Goal: Information Seeking & Learning: Learn about a topic

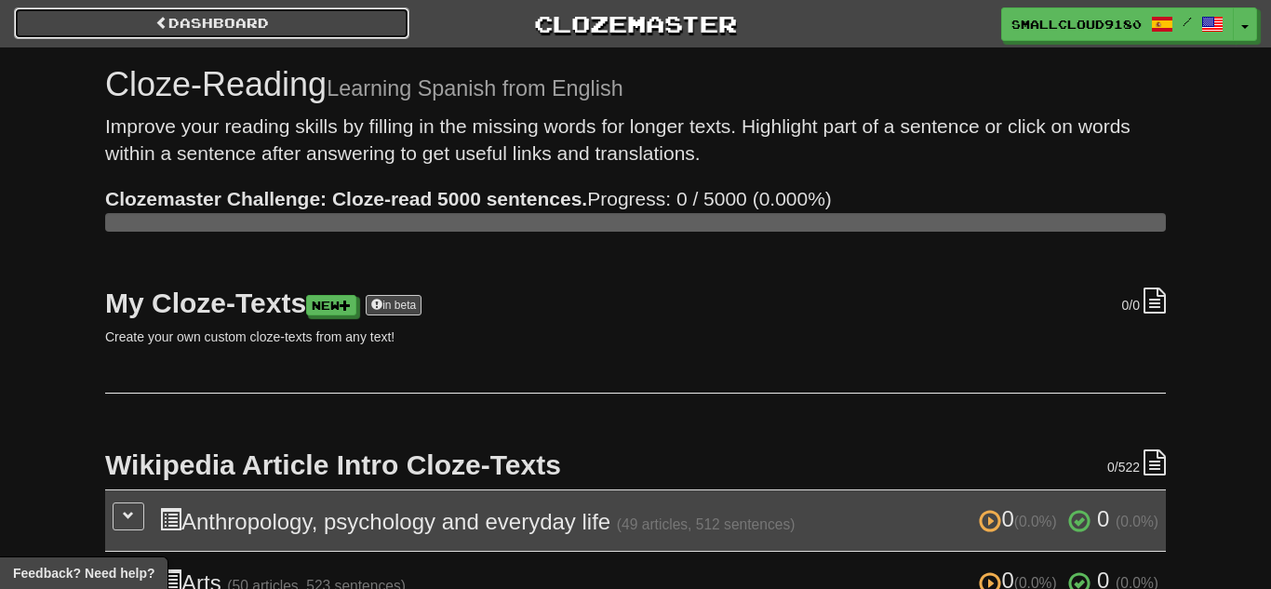
click at [254, 31] on link "Dashboard" at bounding box center [211, 23] width 395 height 32
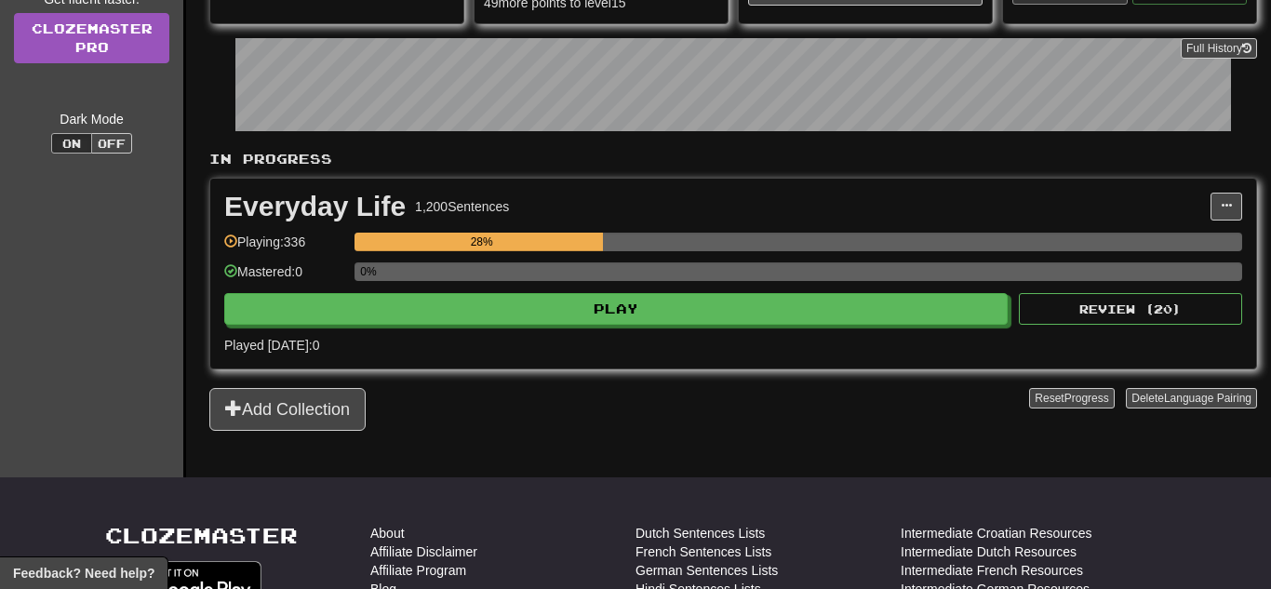
scroll to position [274, 0]
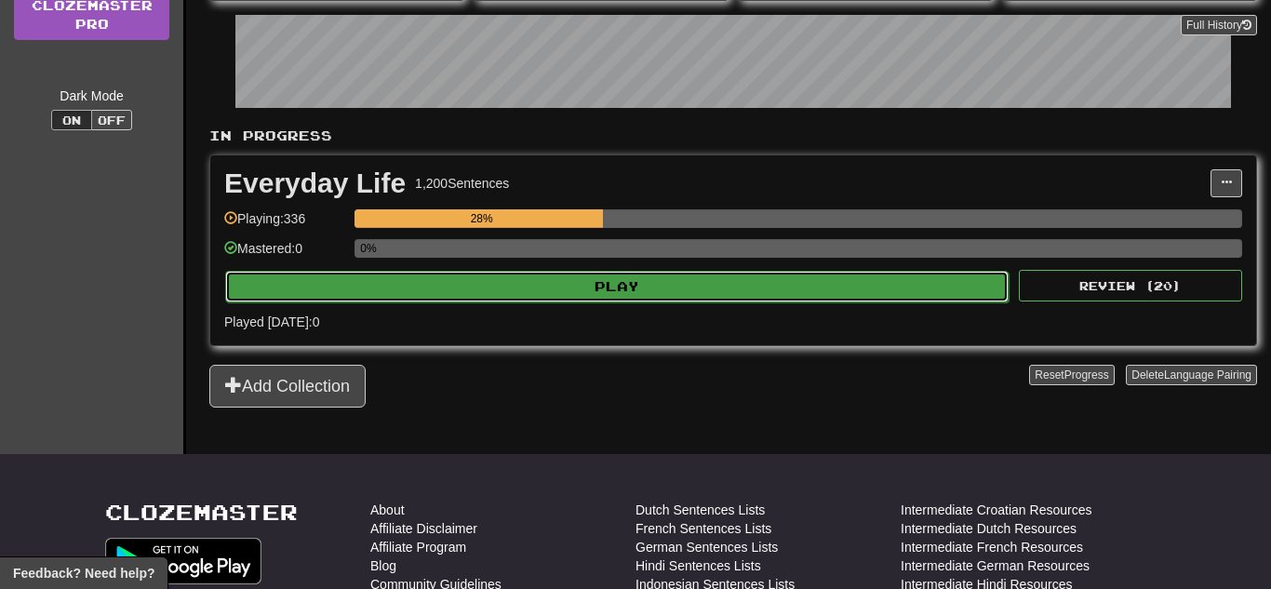
click at [434, 295] on button "Play" at bounding box center [616, 287] width 783 height 32
select select "**"
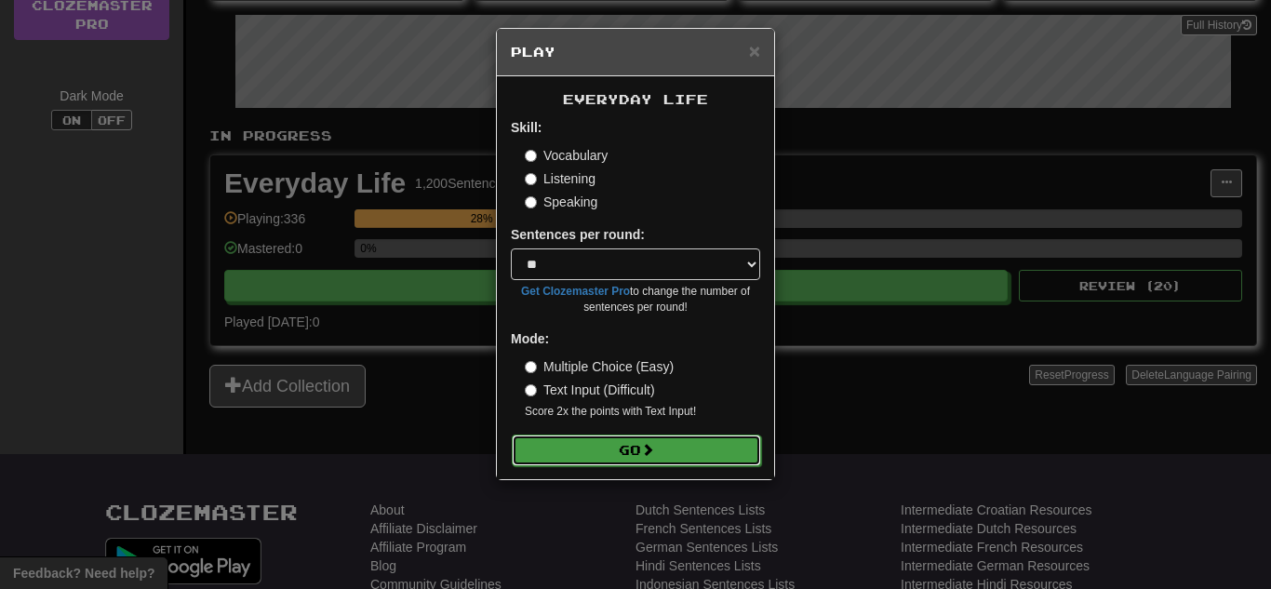
click at [678, 446] on button "Go" at bounding box center [636, 450] width 249 height 32
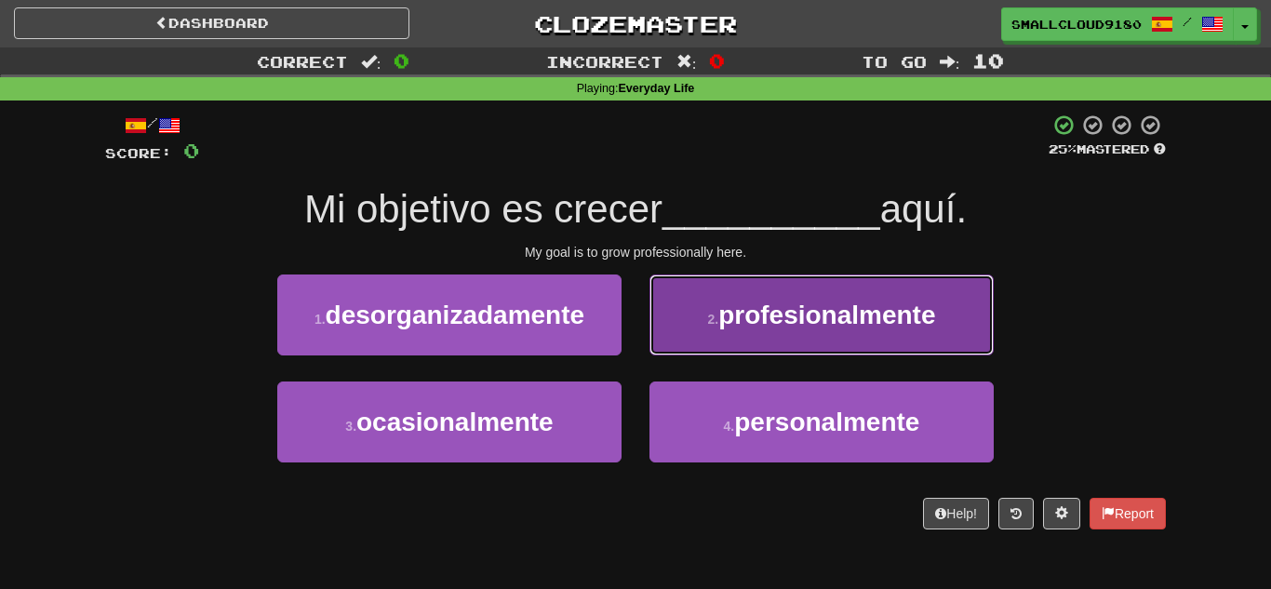
click at [750, 330] on button "2 . profesionalmente" at bounding box center [821, 314] width 344 height 81
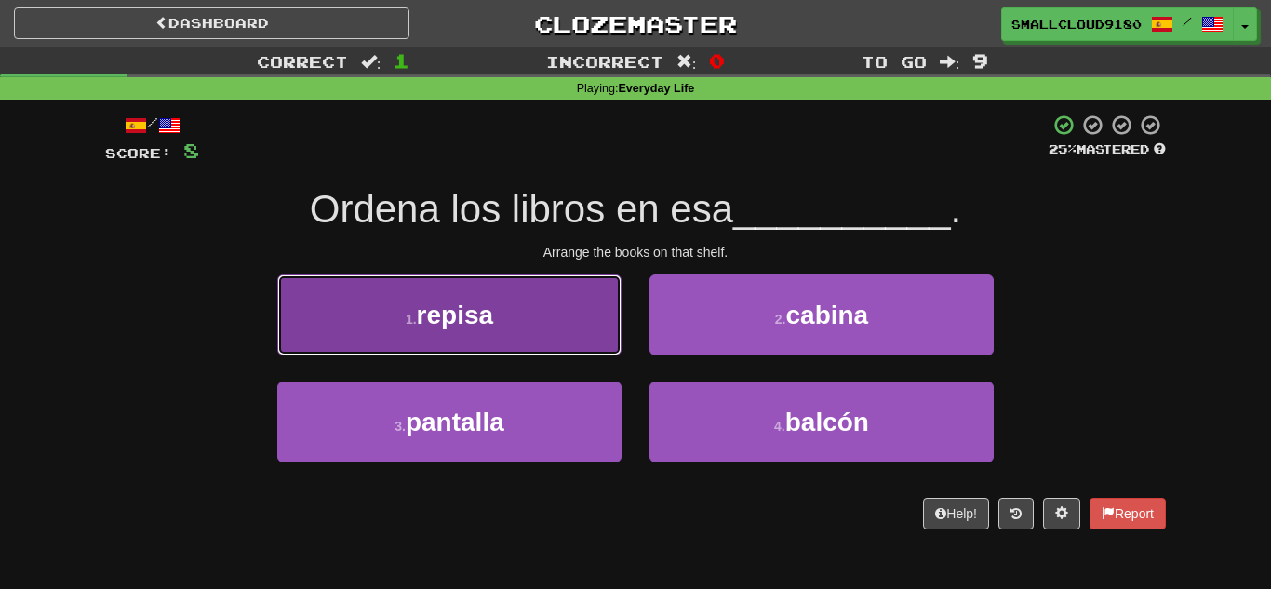
click at [555, 342] on button "1 . repisa" at bounding box center [449, 314] width 344 height 81
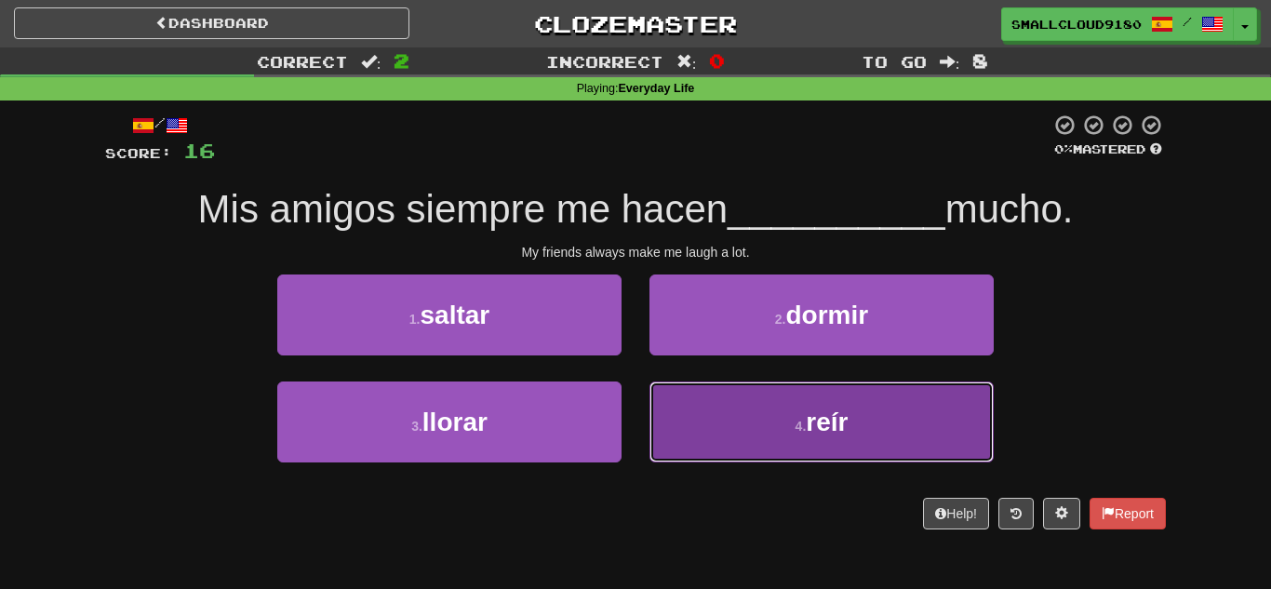
click at [807, 434] on span "reír" at bounding box center [827, 421] width 42 height 29
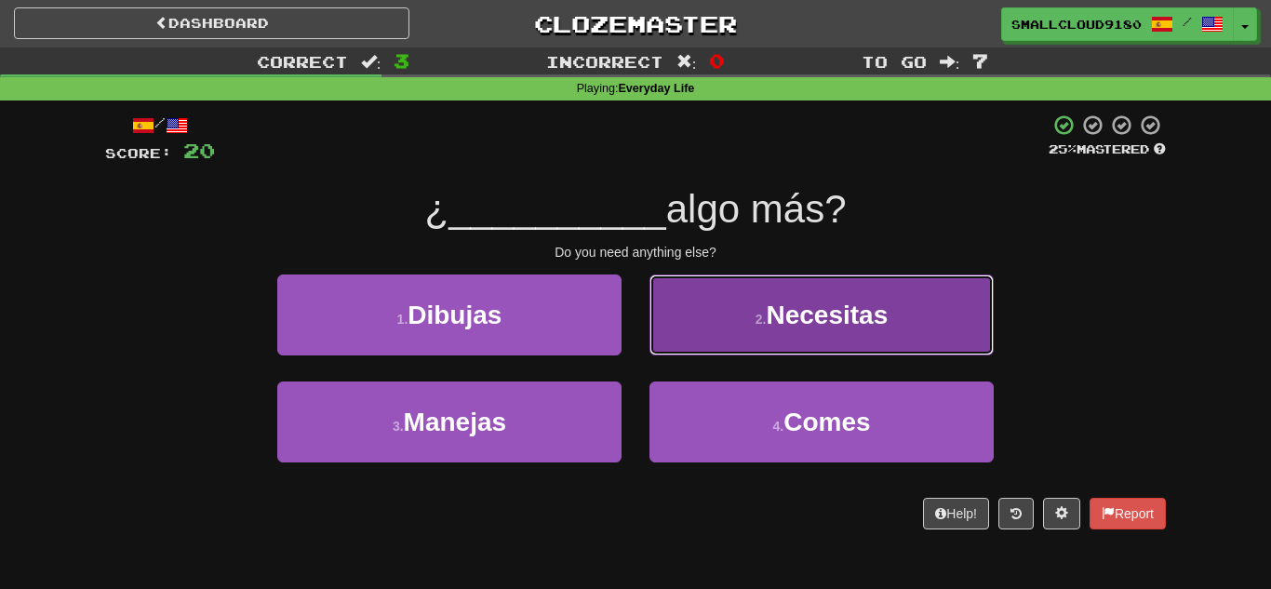
click at [770, 329] on span "Necesitas" at bounding box center [827, 314] width 122 height 29
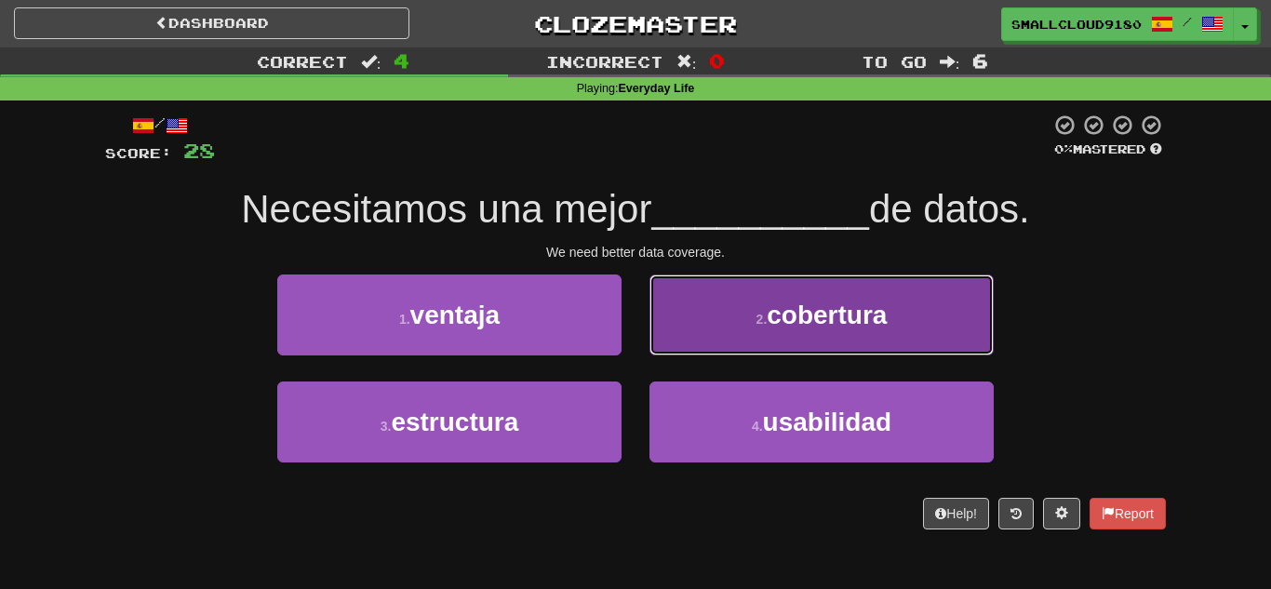
click at [832, 306] on span "cobertura" at bounding box center [826, 314] width 120 height 29
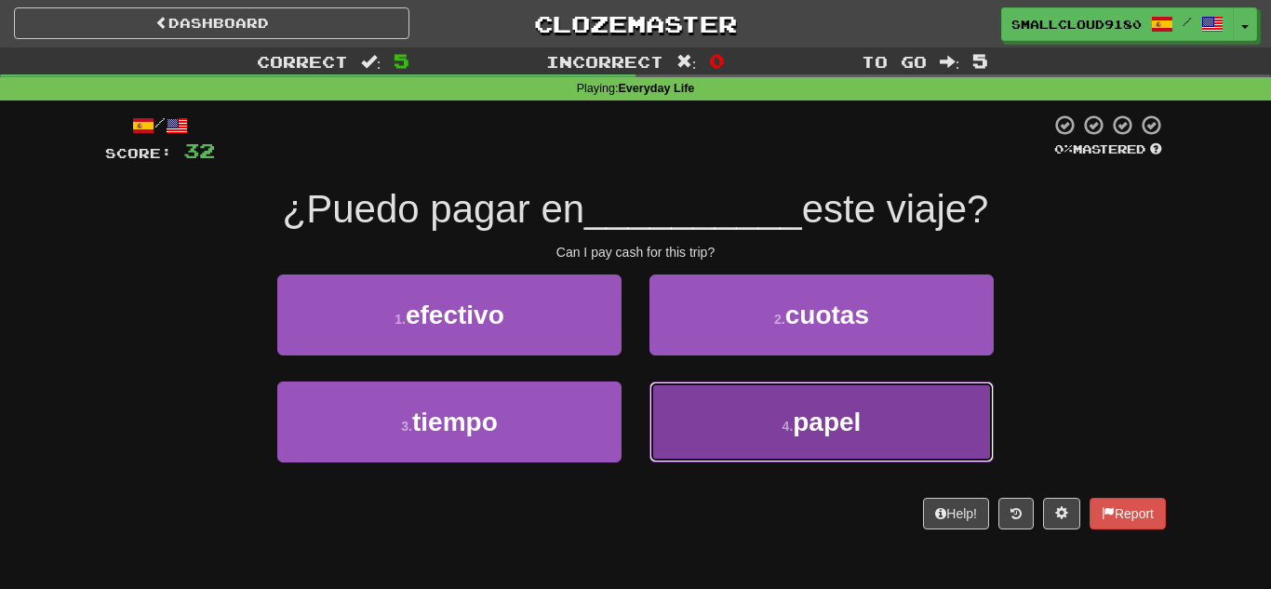
click at [728, 447] on button "4 . papel" at bounding box center [821, 421] width 344 height 81
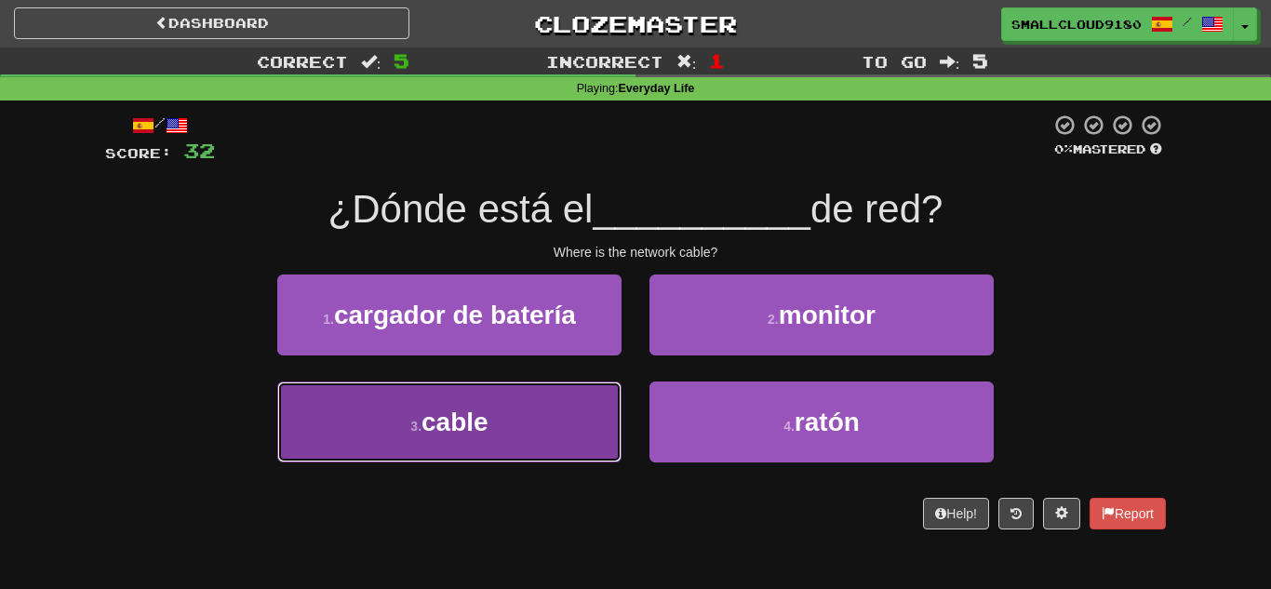
click at [527, 393] on button "3 . cable" at bounding box center [449, 421] width 344 height 81
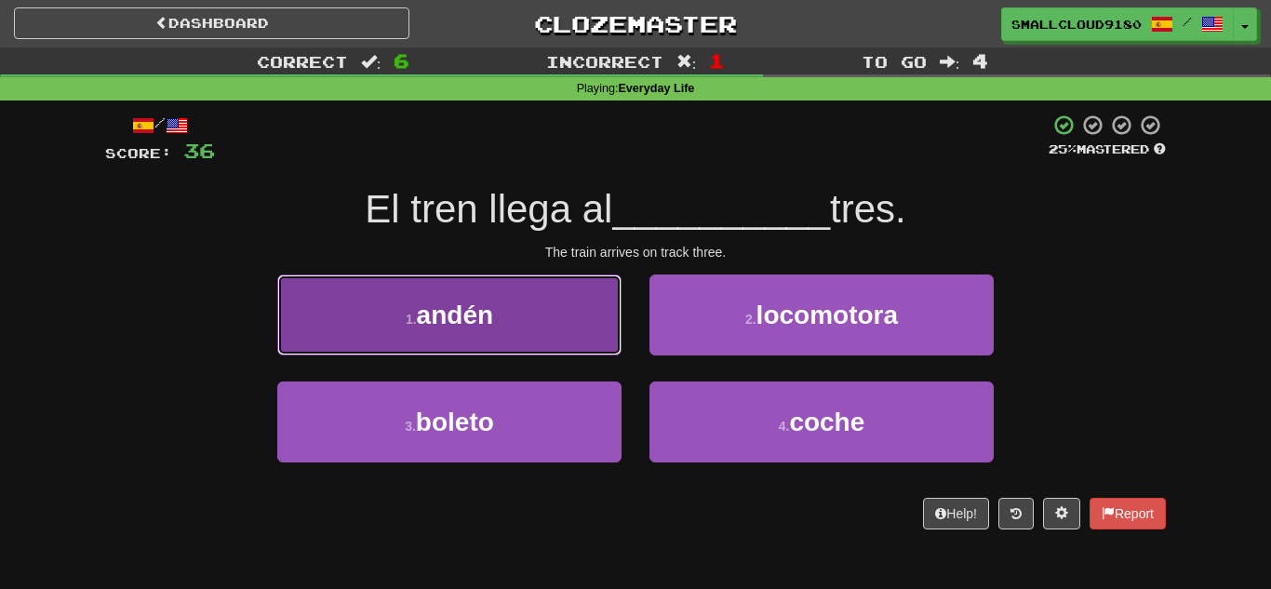
click at [530, 343] on button "1 . andén" at bounding box center [449, 314] width 344 height 81
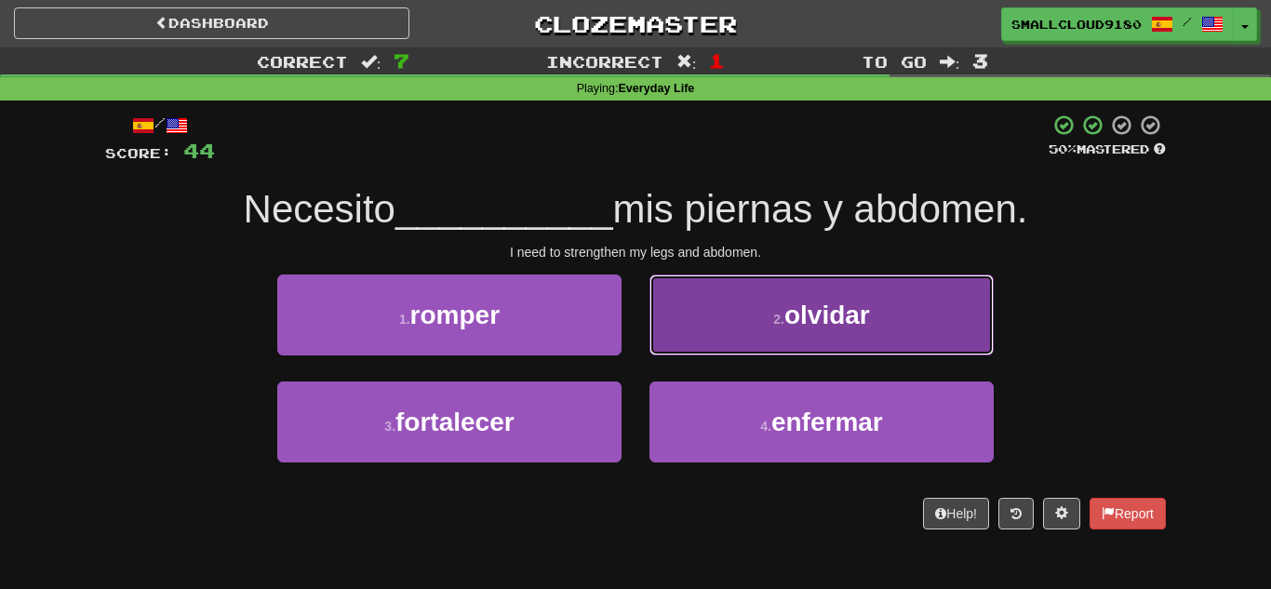
click at [810, 315] on span "olvidar" at bounding box center [827, 314] width 86 height 29
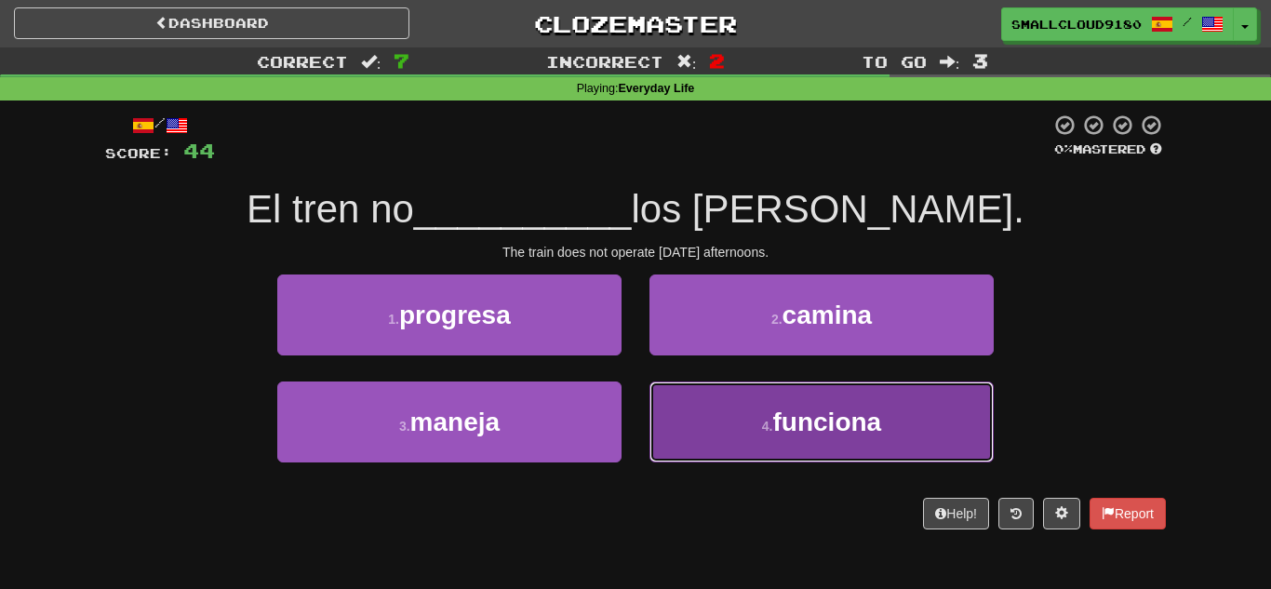
click at [828, 430] on span "funciona" at bounding box center [827, 421] width 109 height 29
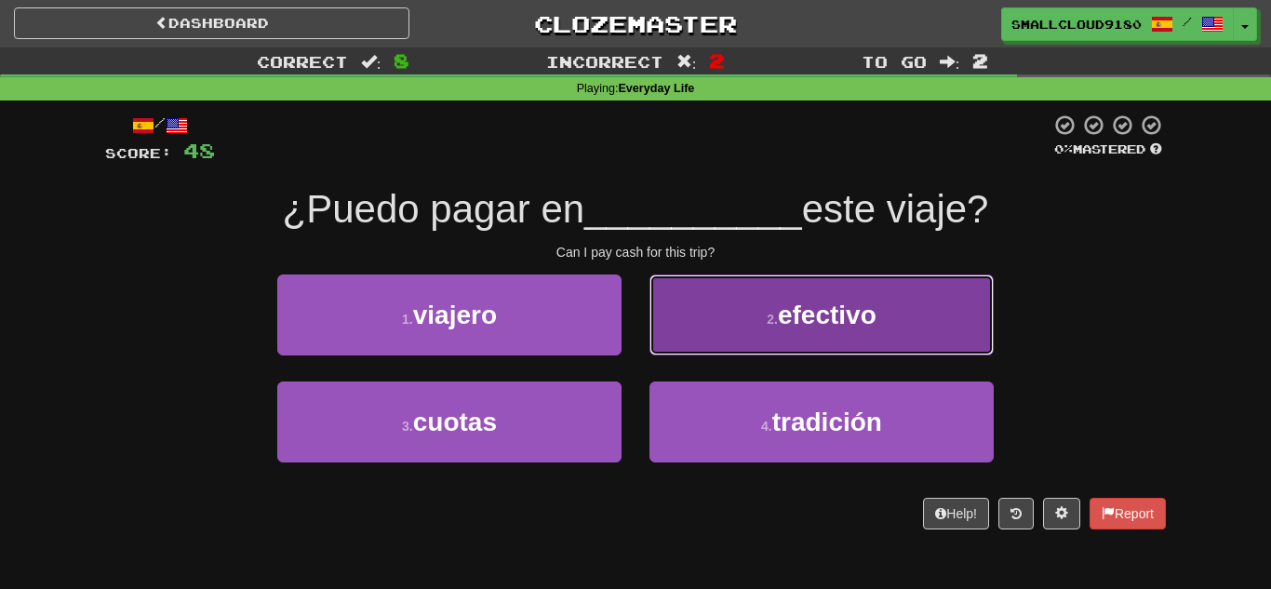
click at [712, 341] on button "2 . efectivo" at bounding box center [821, 314] width 344 height 81
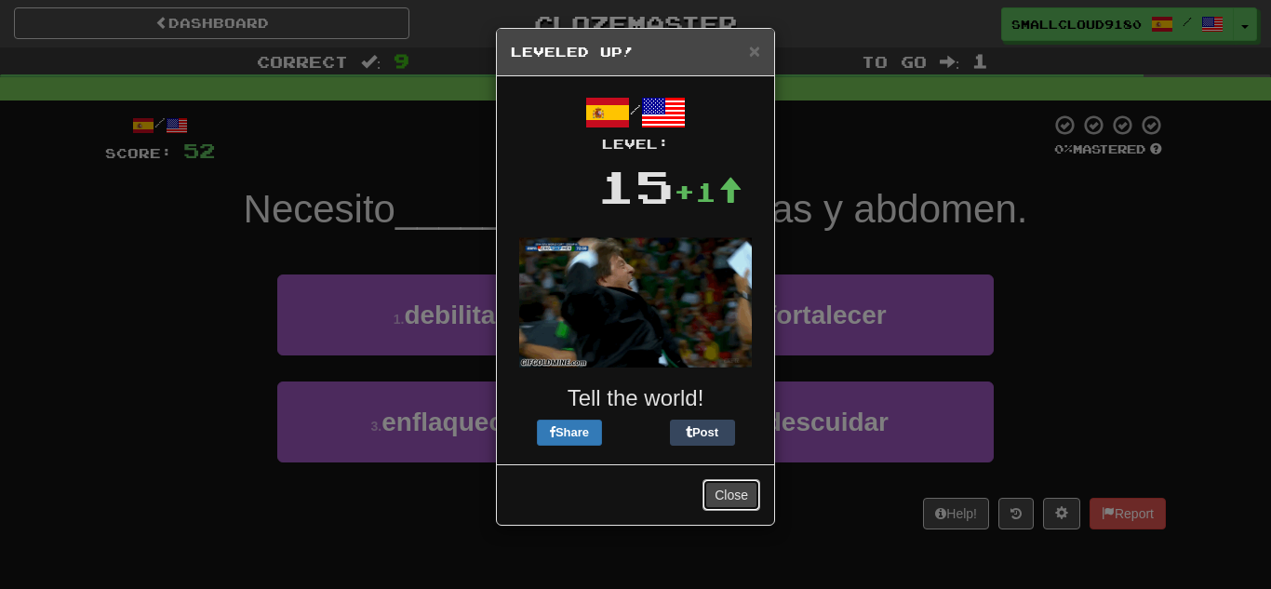
click at [731, 490] on button "Close" at bounding box center [731, 495] width 58 height 32
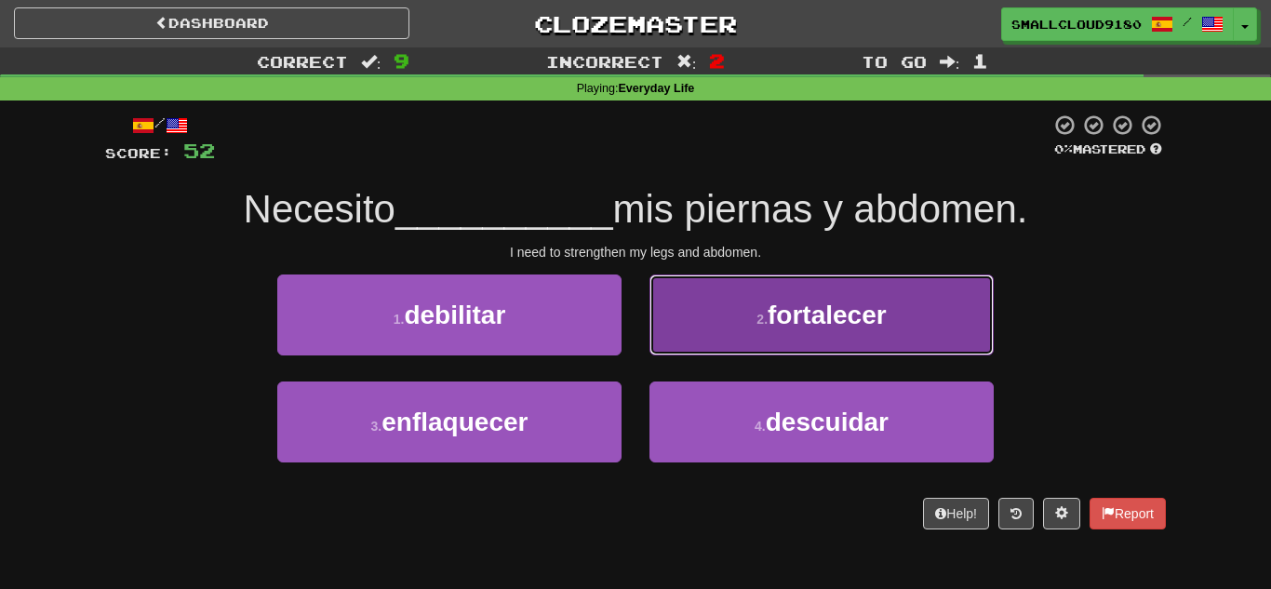
click at [855, 300] on span "fortalecer" at bounding box center [826, 314] width 119 height 29
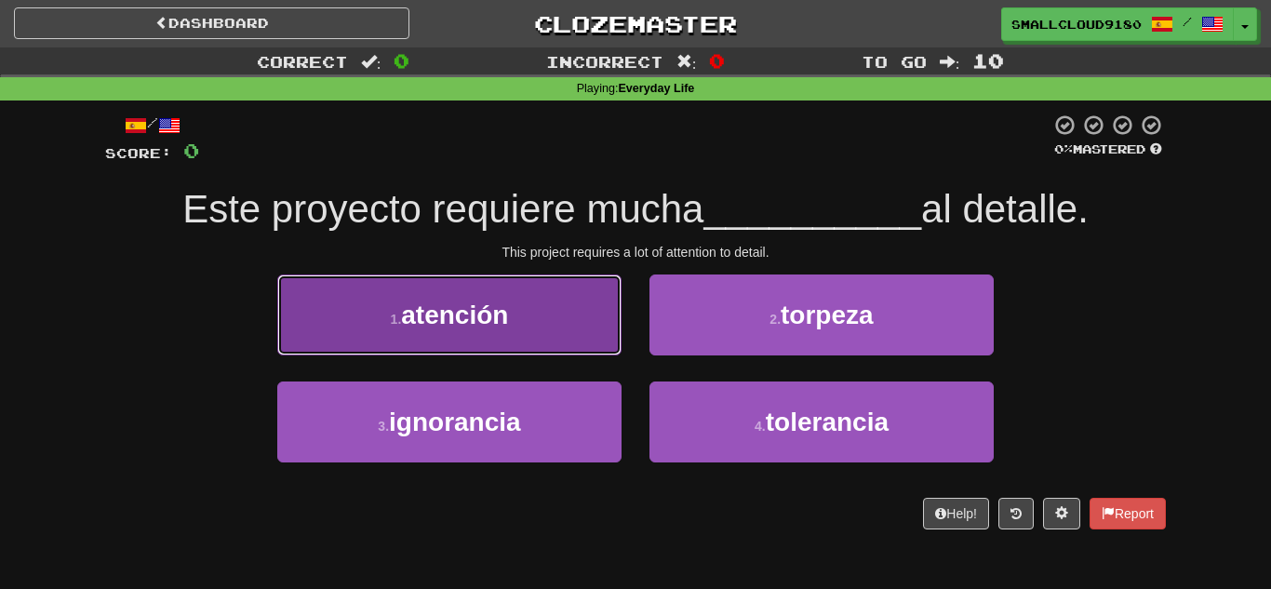
click at [529, 330] on button "1 . atención" at bounding box center [449, 314] width 344 height 81
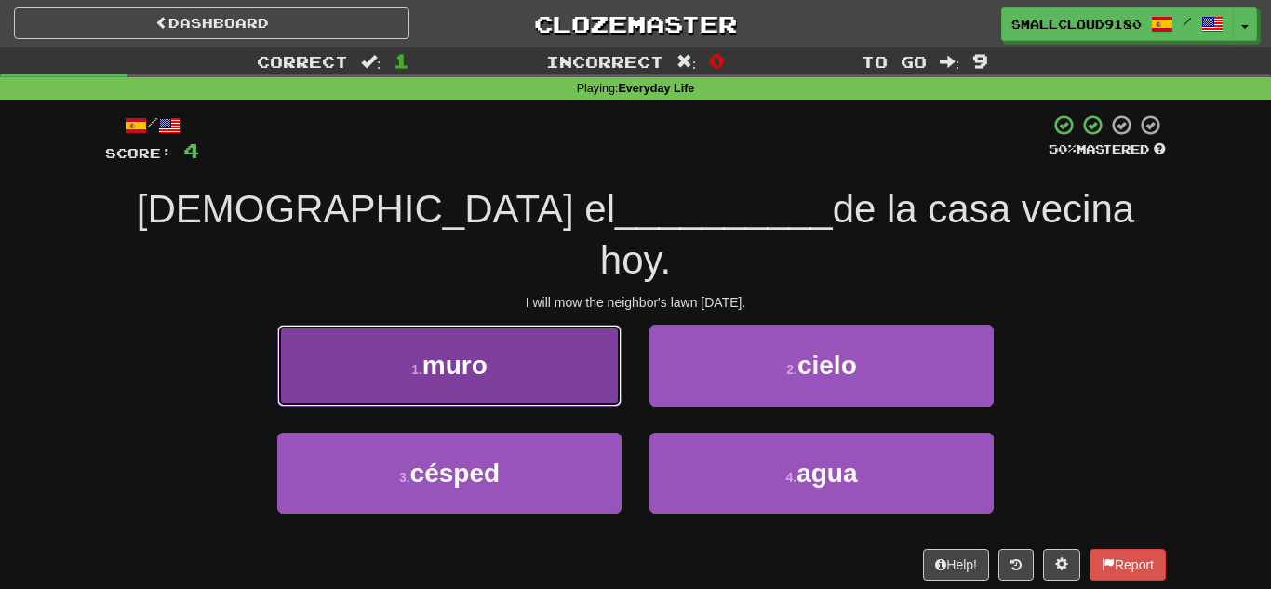
click at [602, 334] on button "1 . muro" at bounding box center [449, 365] width 344 height 81
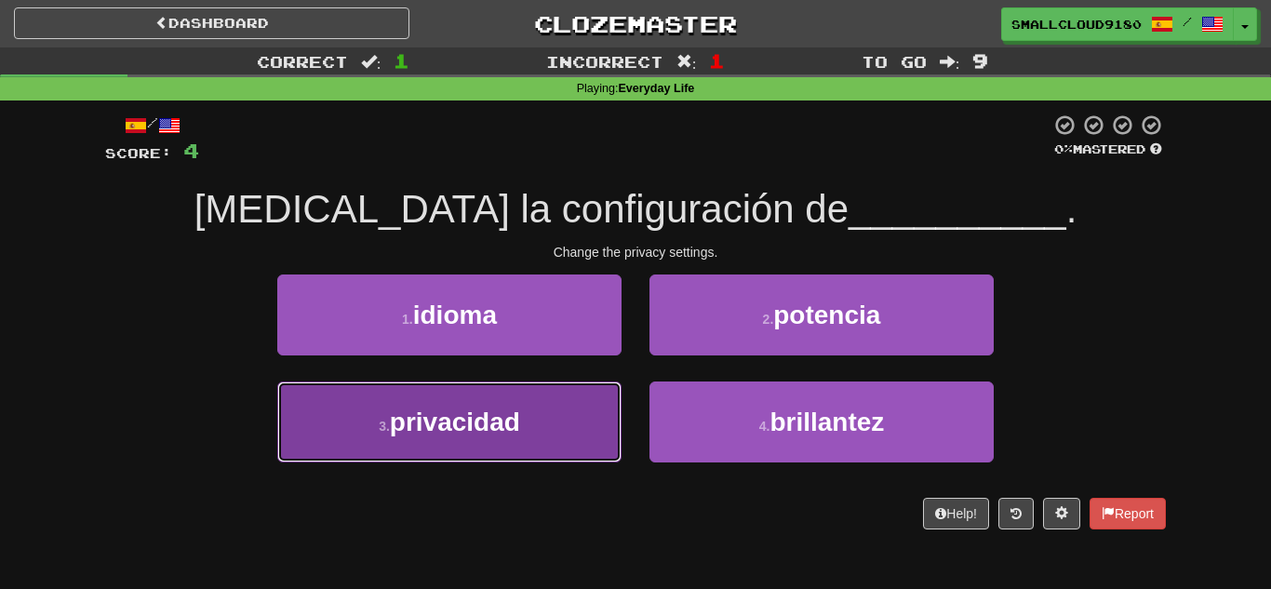
click at [559, 407] on button "3 . privacidad" at bounding box center [449, 421] width 344 height 81
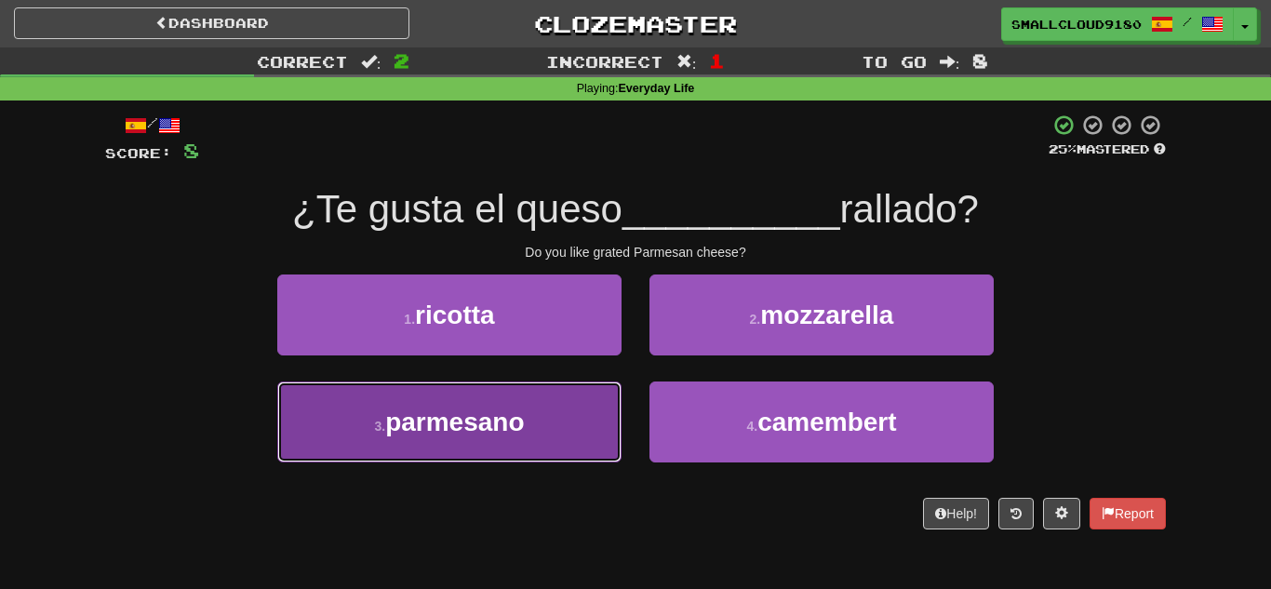
click at [553, 393] on button "3 . parmesano" at bounding box center [449, 421] width 344 height 81
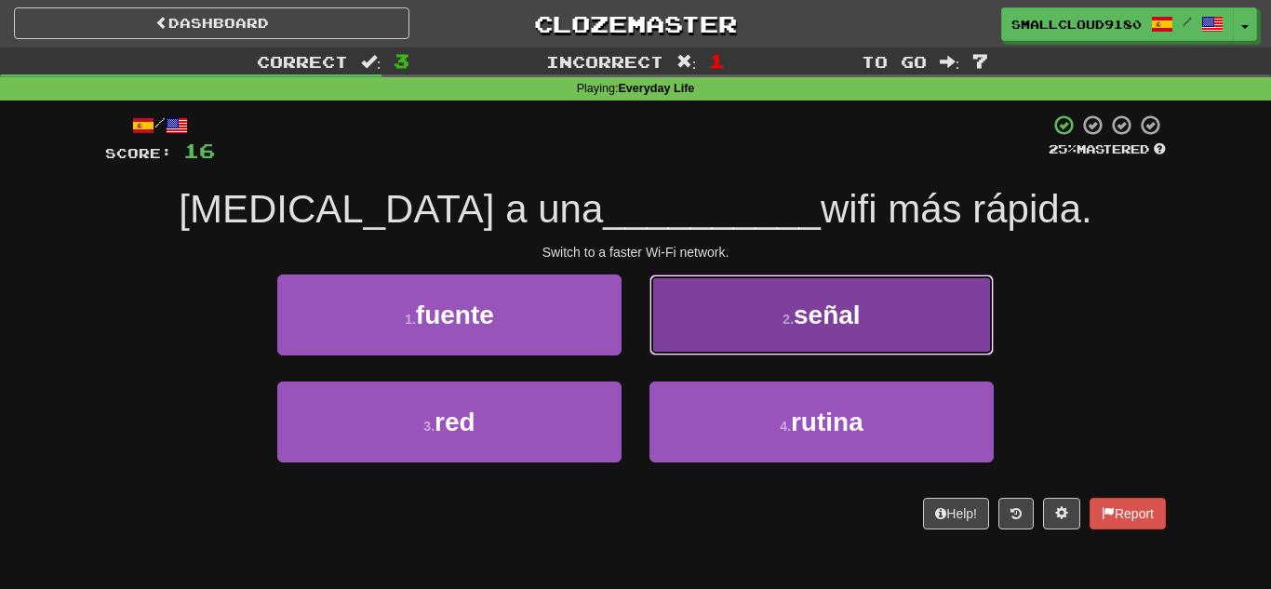
click at [772, 317] on button "2 . señal" at bounding box center [821, 314] width 344 height 81
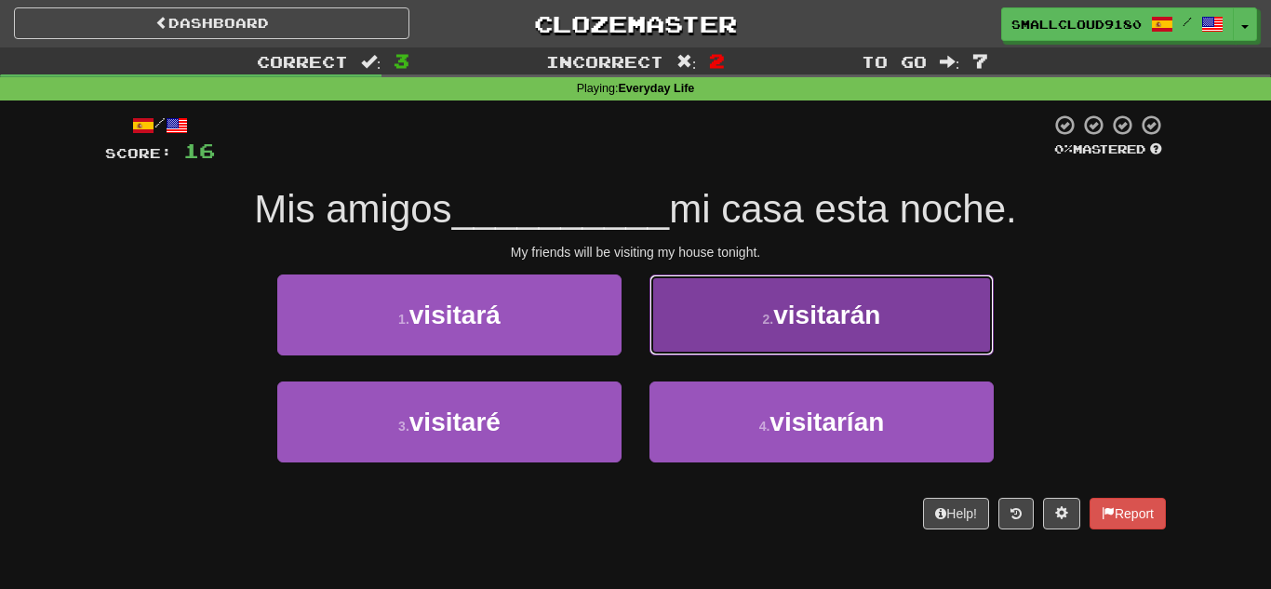
click at [686, 313] on button "2 . visitarán" at bounding box center [821, 314] width 344 height 81
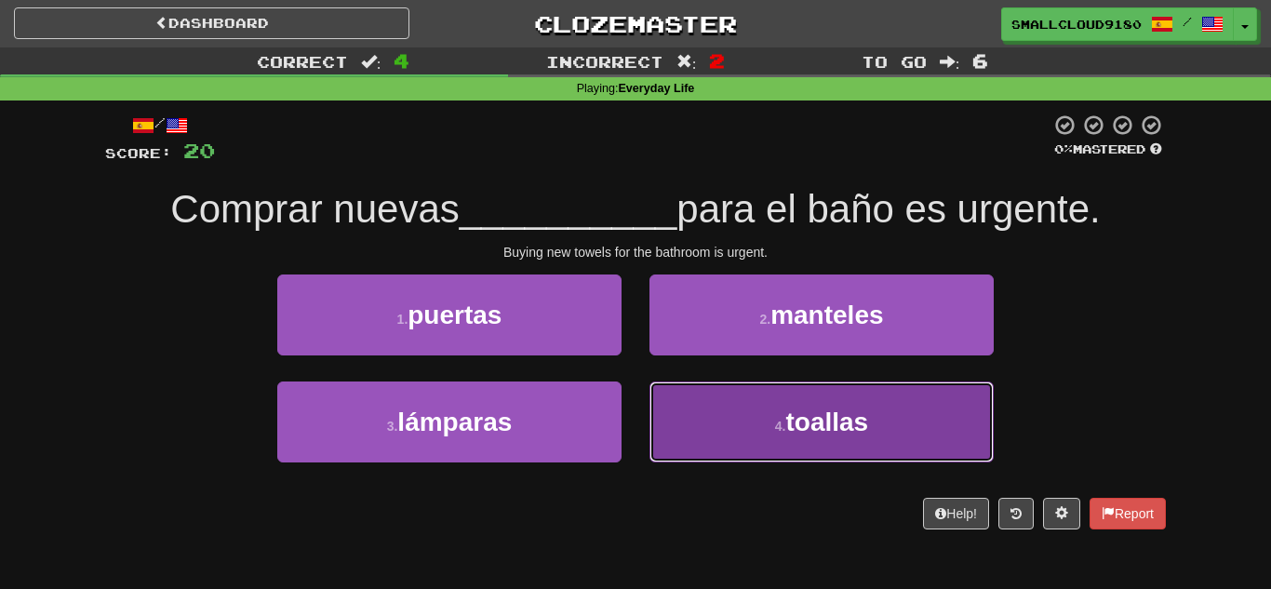
click at [691, 418] on button "4 . toallas" at bounding box center [821, 421] width 344 height 81
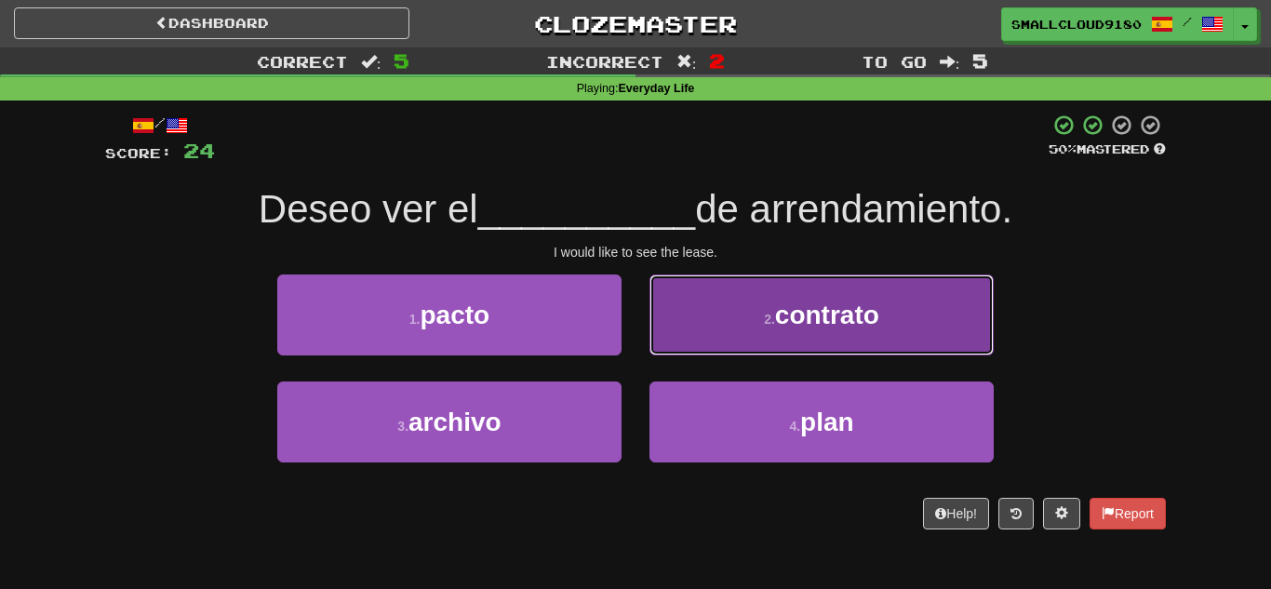
click at [773, 294] on button "2 . contrato" at bounding box center [821, 314] width 344 height 81
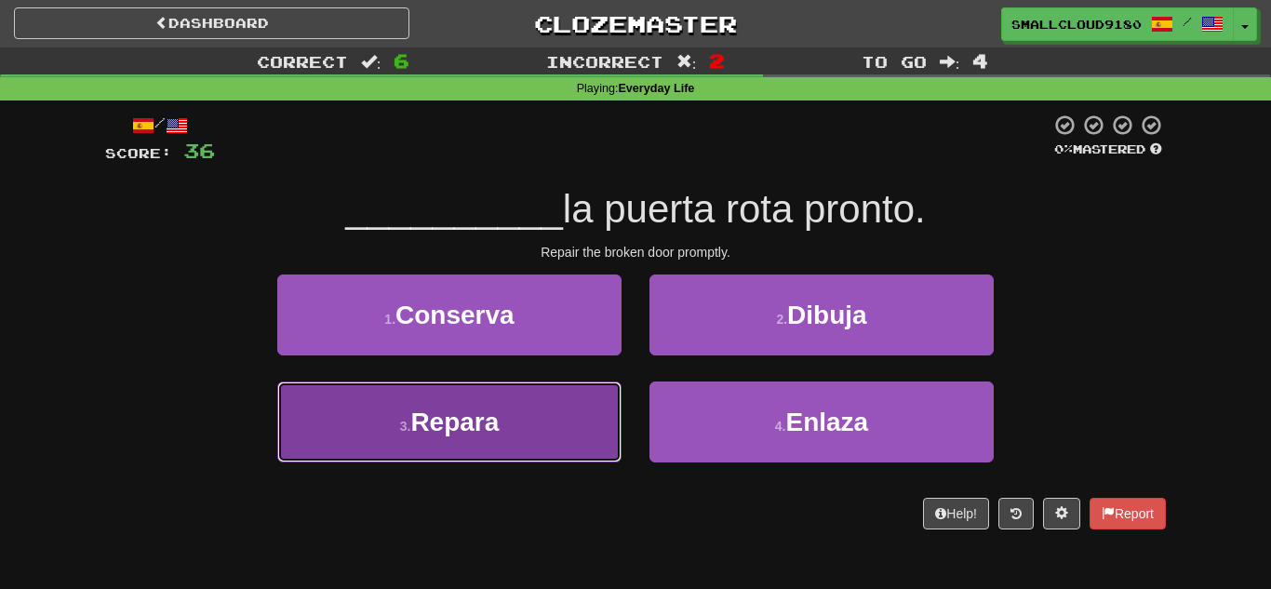
click at [568, 420] on button "3 . Repara" at bounding box center [449, 421] width 344 height 81
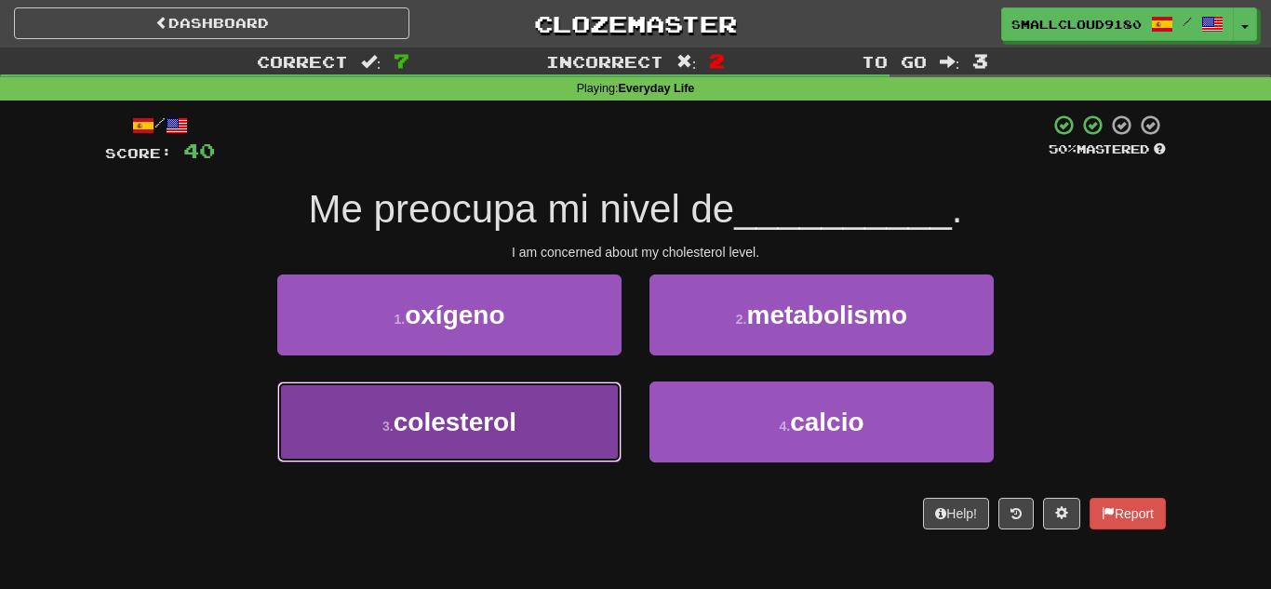
click at [543, 421] on button "3 . colesterol" at bounding box center [449, 421] width 344 height 81
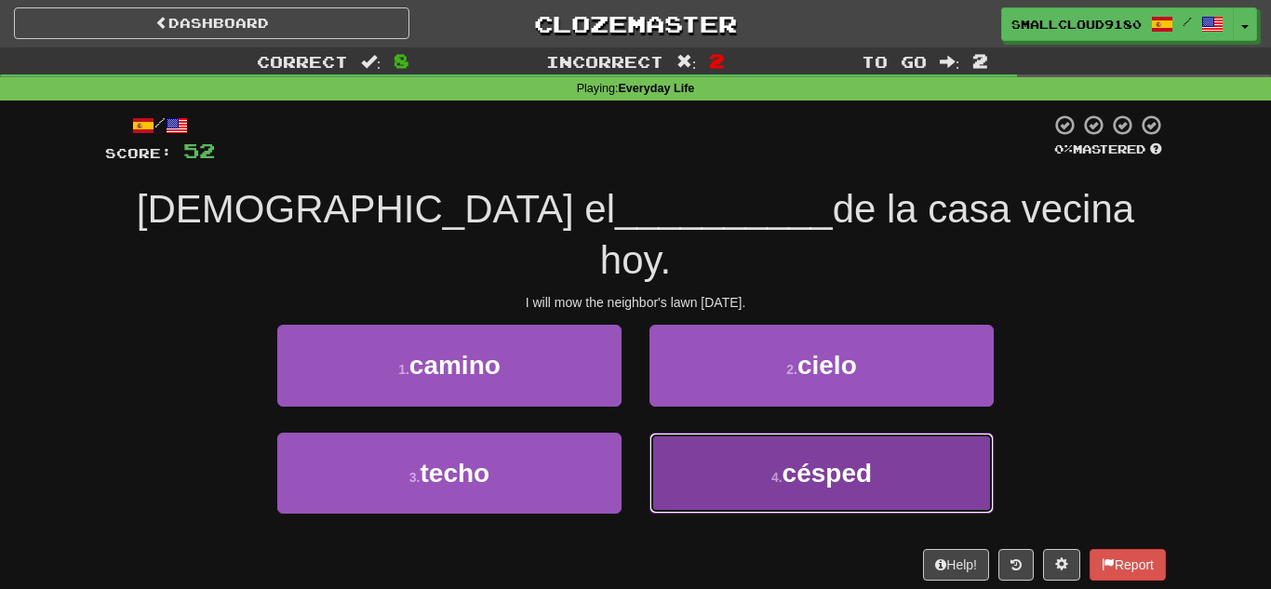
click at [719, 433] on button "4 . césped" at bounding box center [821, 473] width 344 height 81
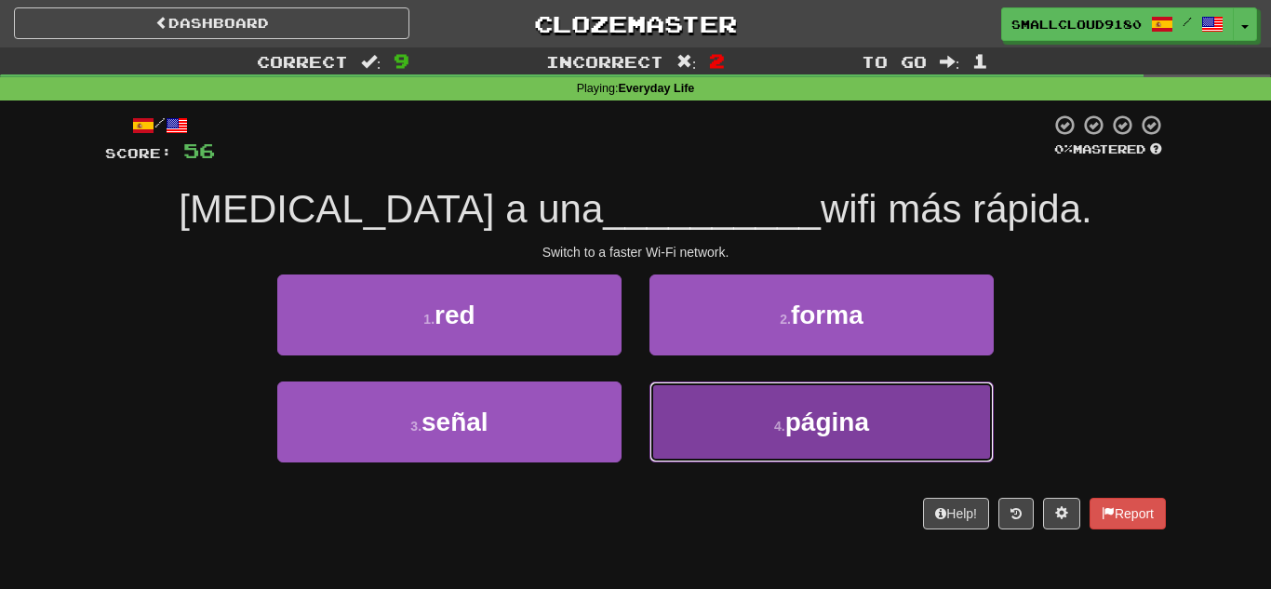
click at [691, 390] on button "4 . página" at bounding box center [821, 421] width 344 height 81
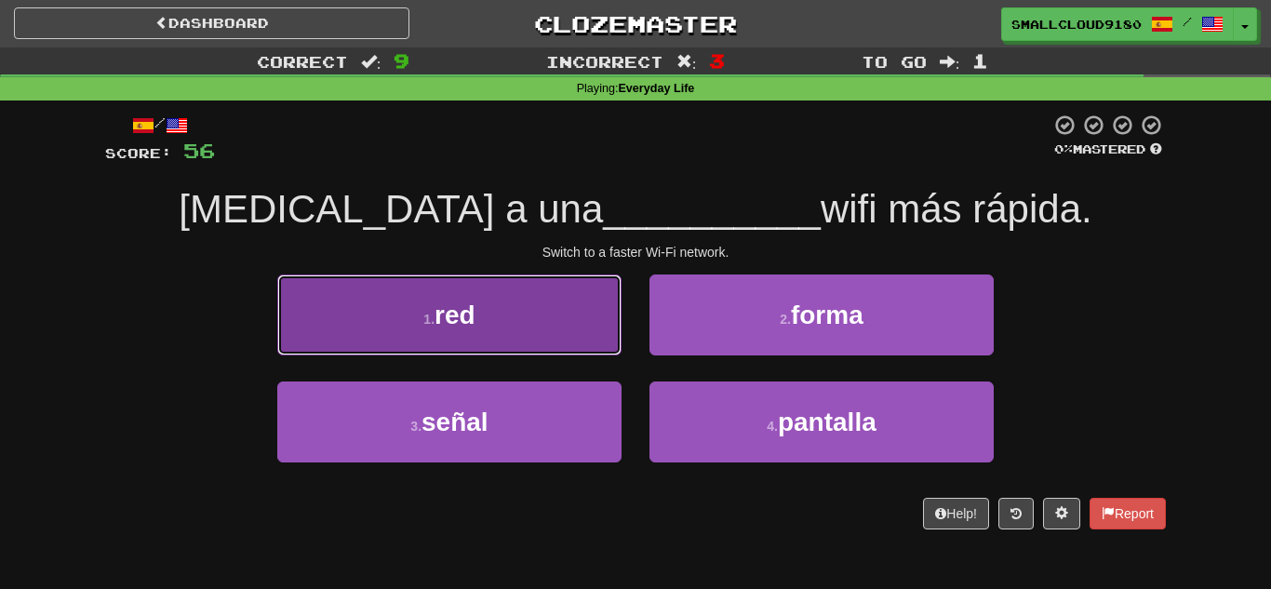
click at [447, 325] on span "red" at bounding box center [454, 314] width 41 height 29
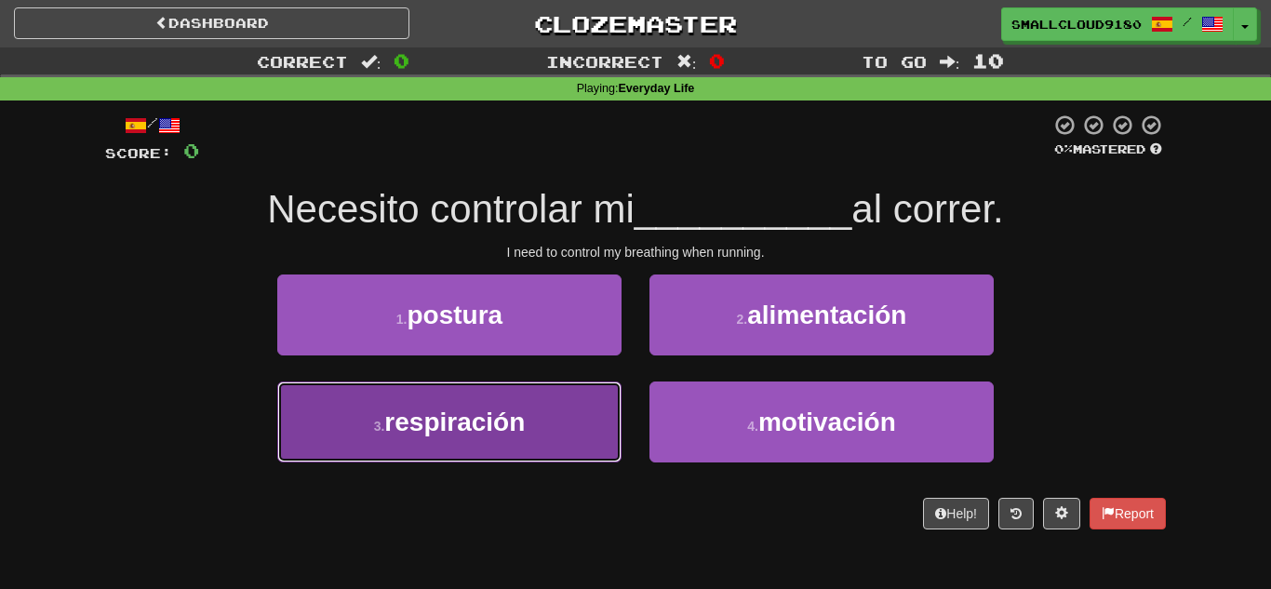
click at [493, 412] on span "respiración" at bounding box center [454, 421] width 140 height 29
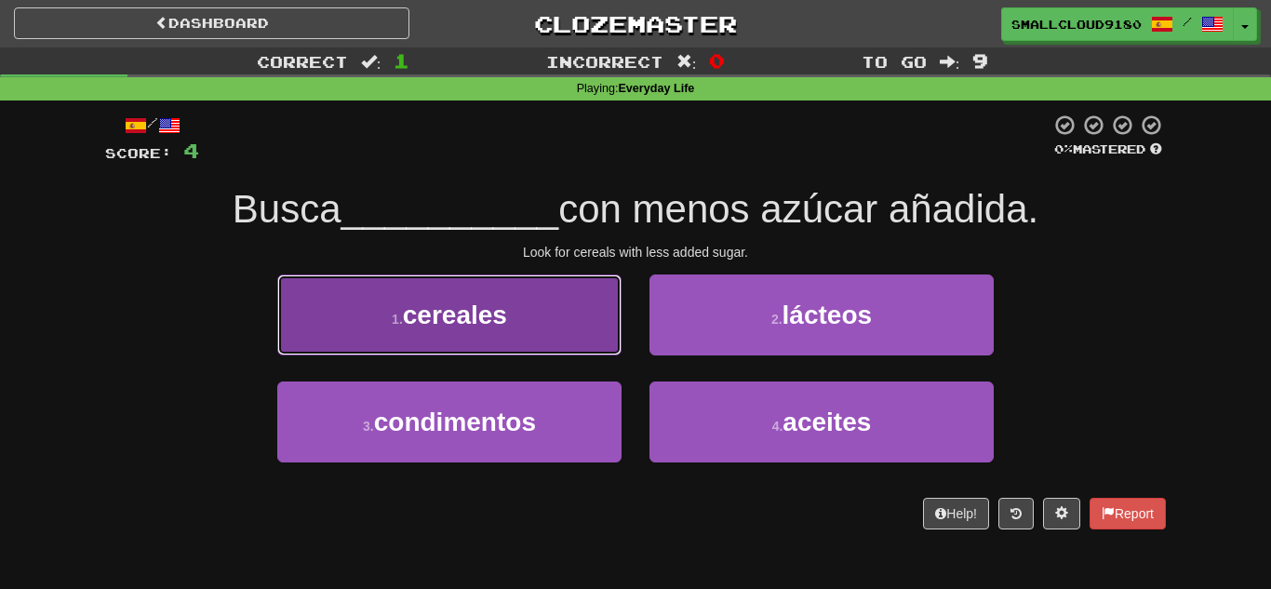
click at [520, 329] on button "1 . cereales" at bounding box center [449, 314] width 344 height 81
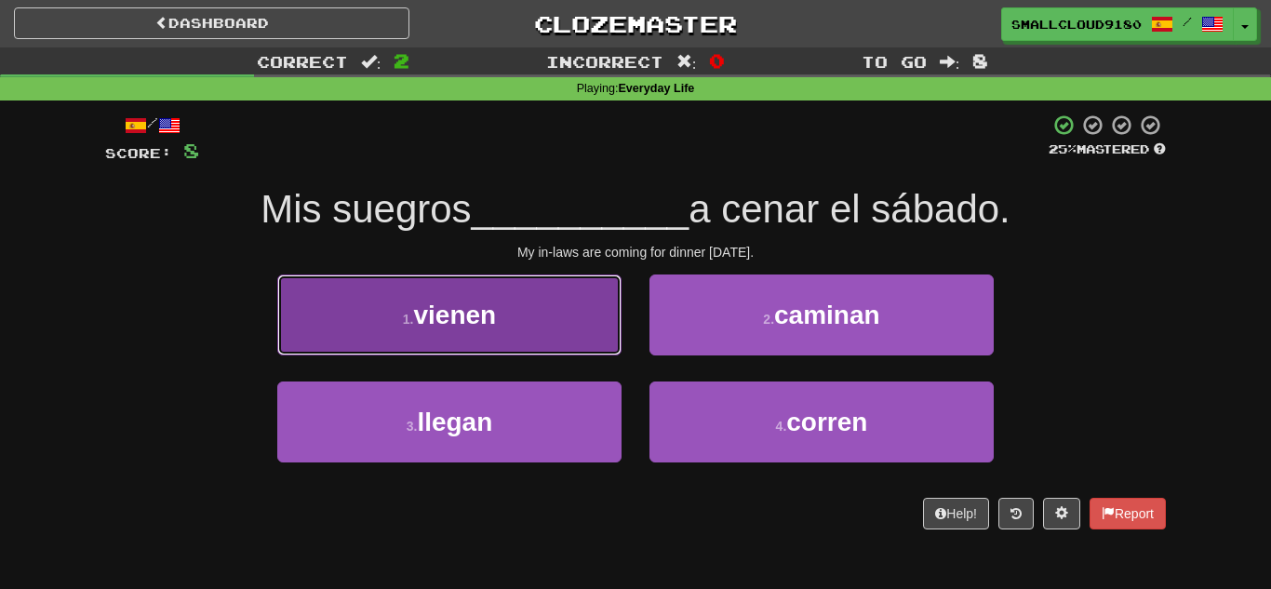
click at [504, 335] on button "1 . vienen" at bounding box center [449, 314] width 344 height 81
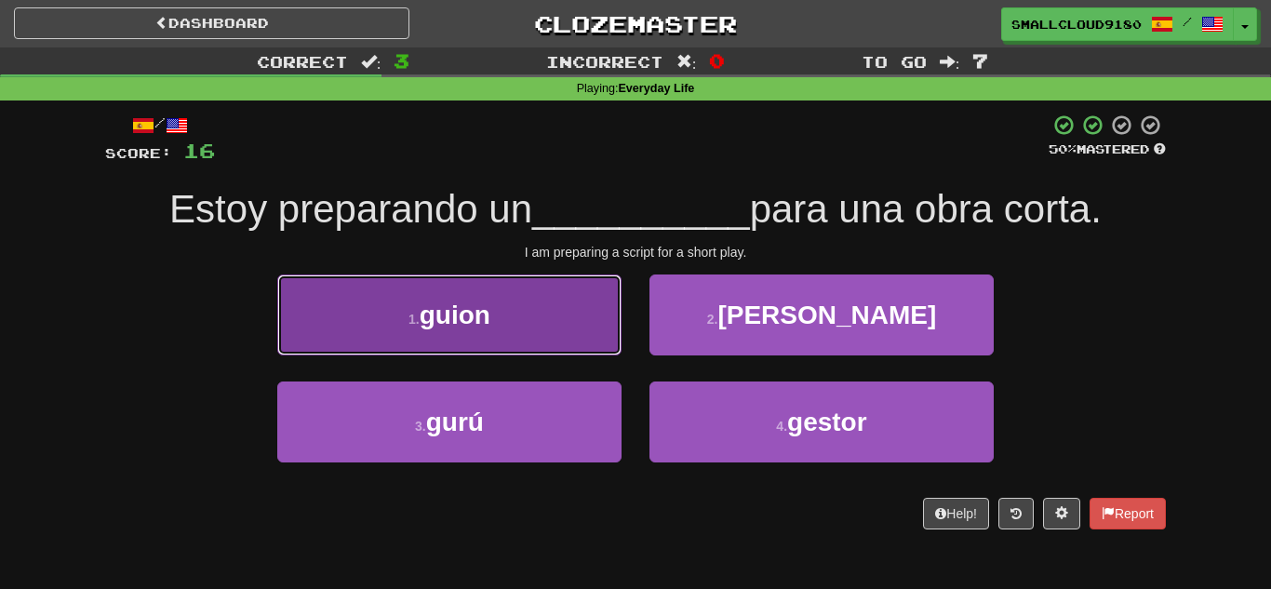
click at [512, 306] on button "1 . guion" at bounding box center [449, 314] width 344 height 81
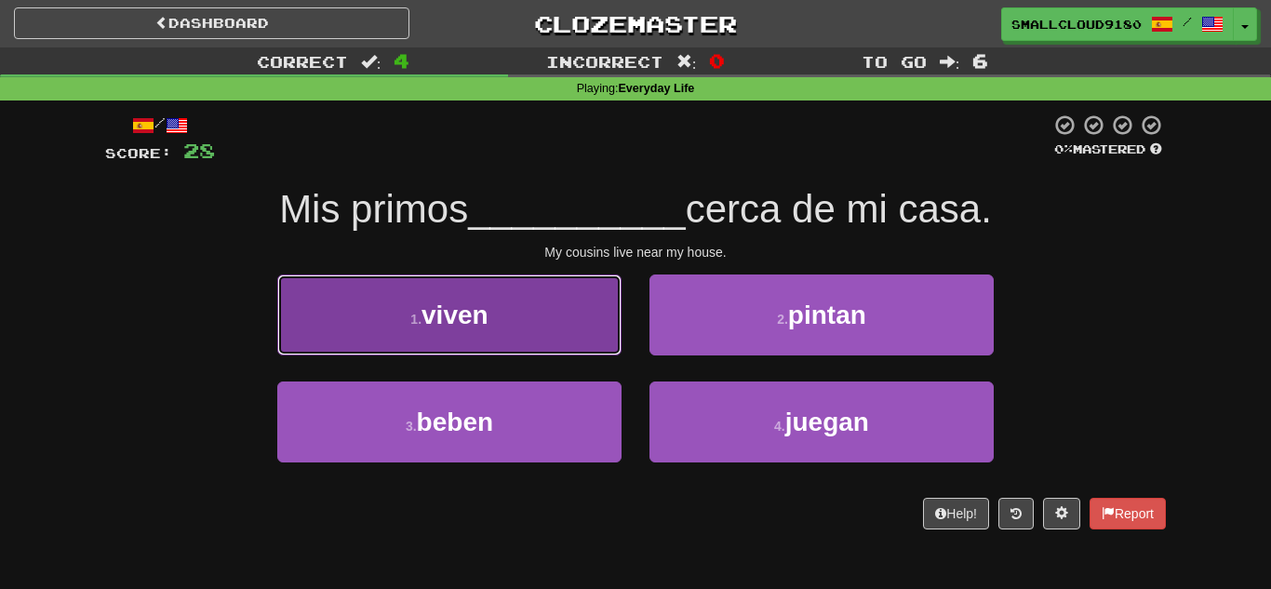
click at [568, 302] on button "1 . viven" at bounding box center [449, 314] width 344 height 81
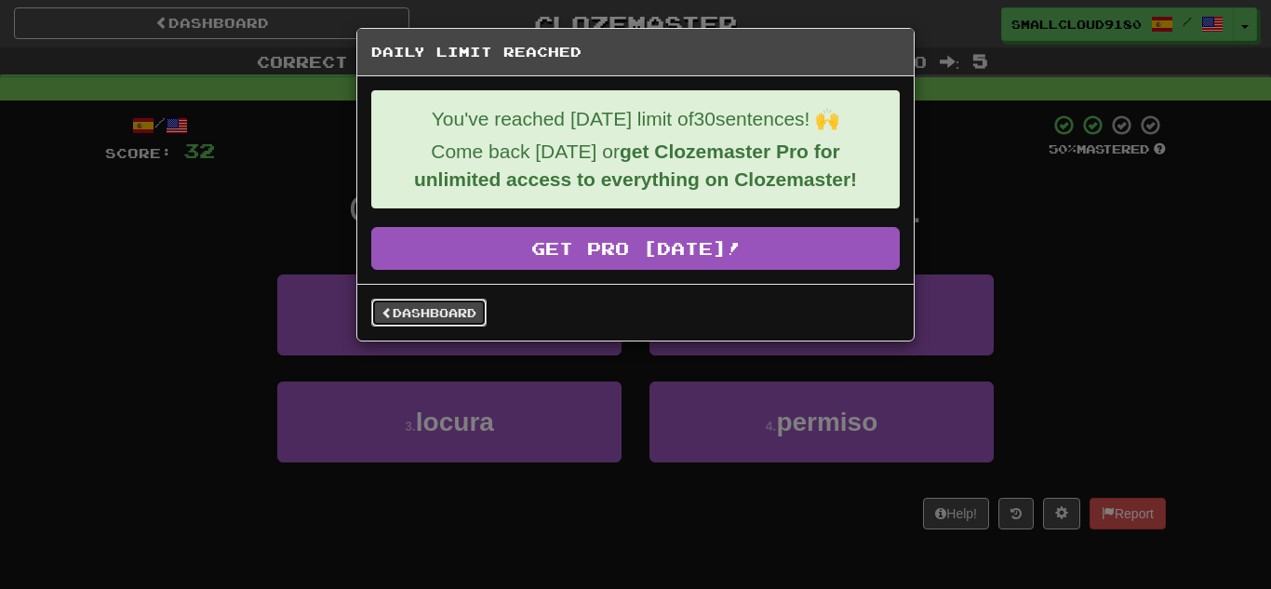
click at [447, 310] on link "Dashboard" at bounding box center [428, 313] width 115 height 28
